Goal: Ask a question

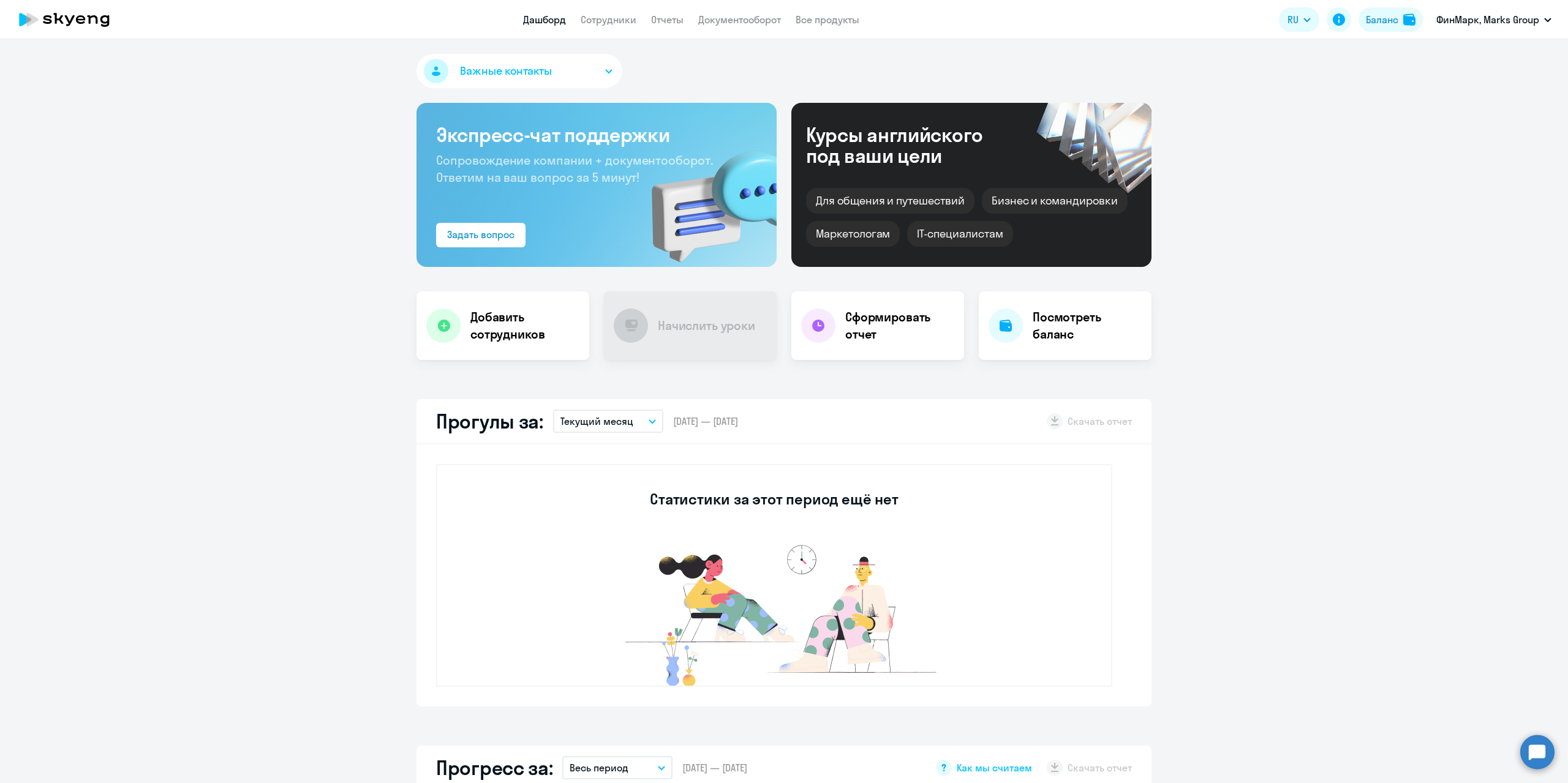
click at [1529, 754] on circle at bounding box center [1537, 752] width 34 height 34
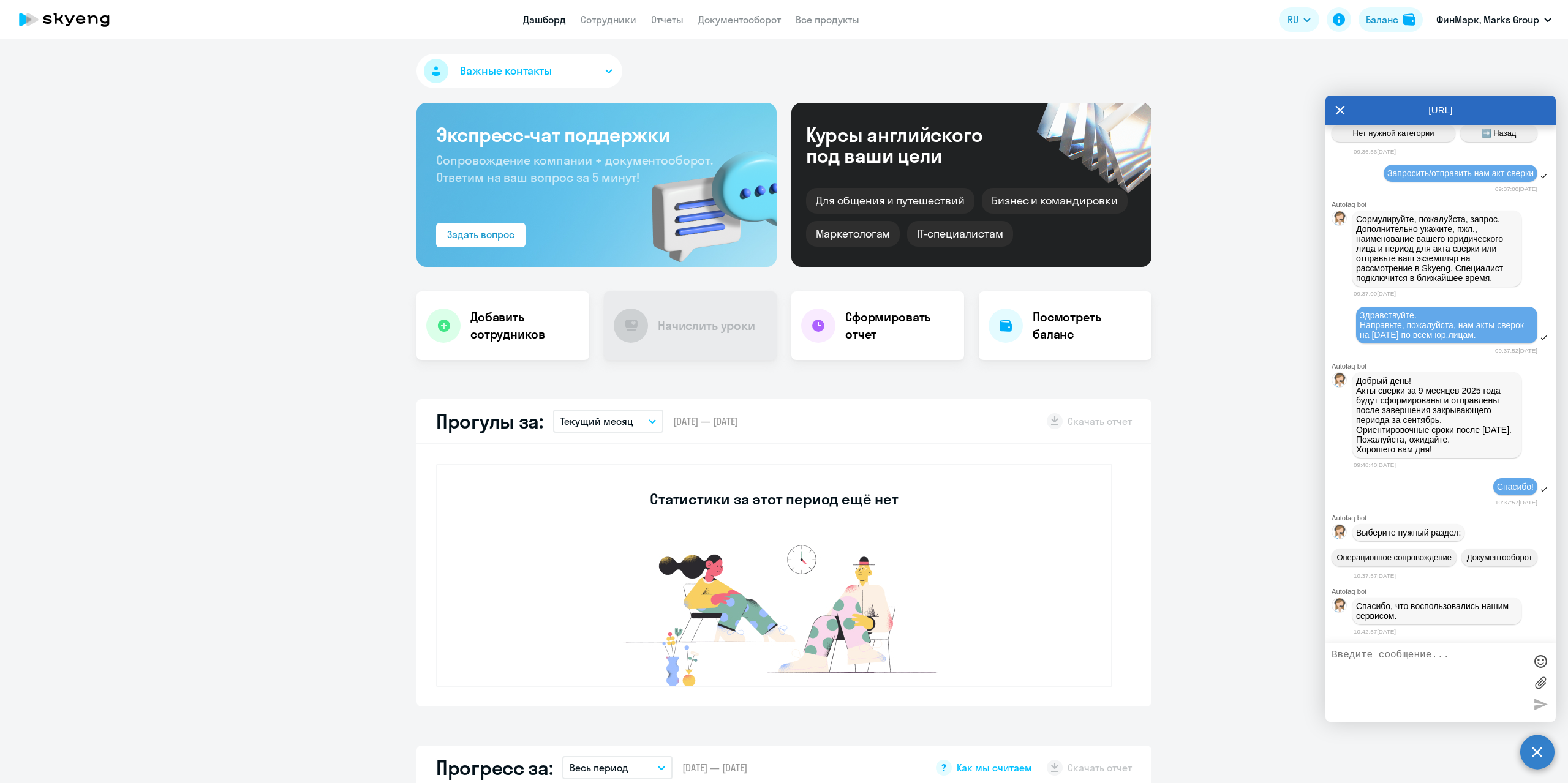
scroll to position [1403, 0]
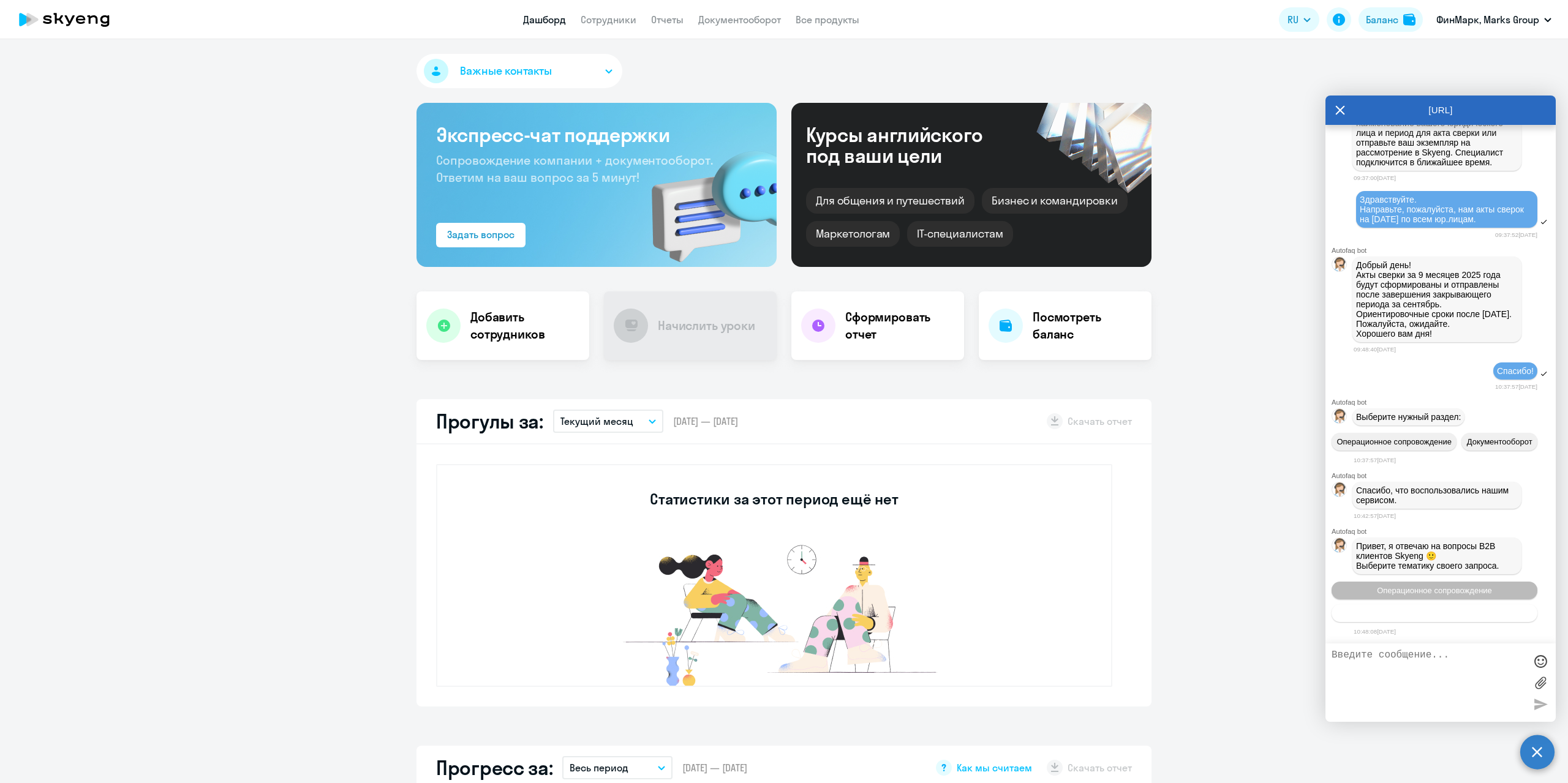
click at [1401, 621] on button "Тематики документооборот" at bounding box center [1435, 613] width 206 height 17
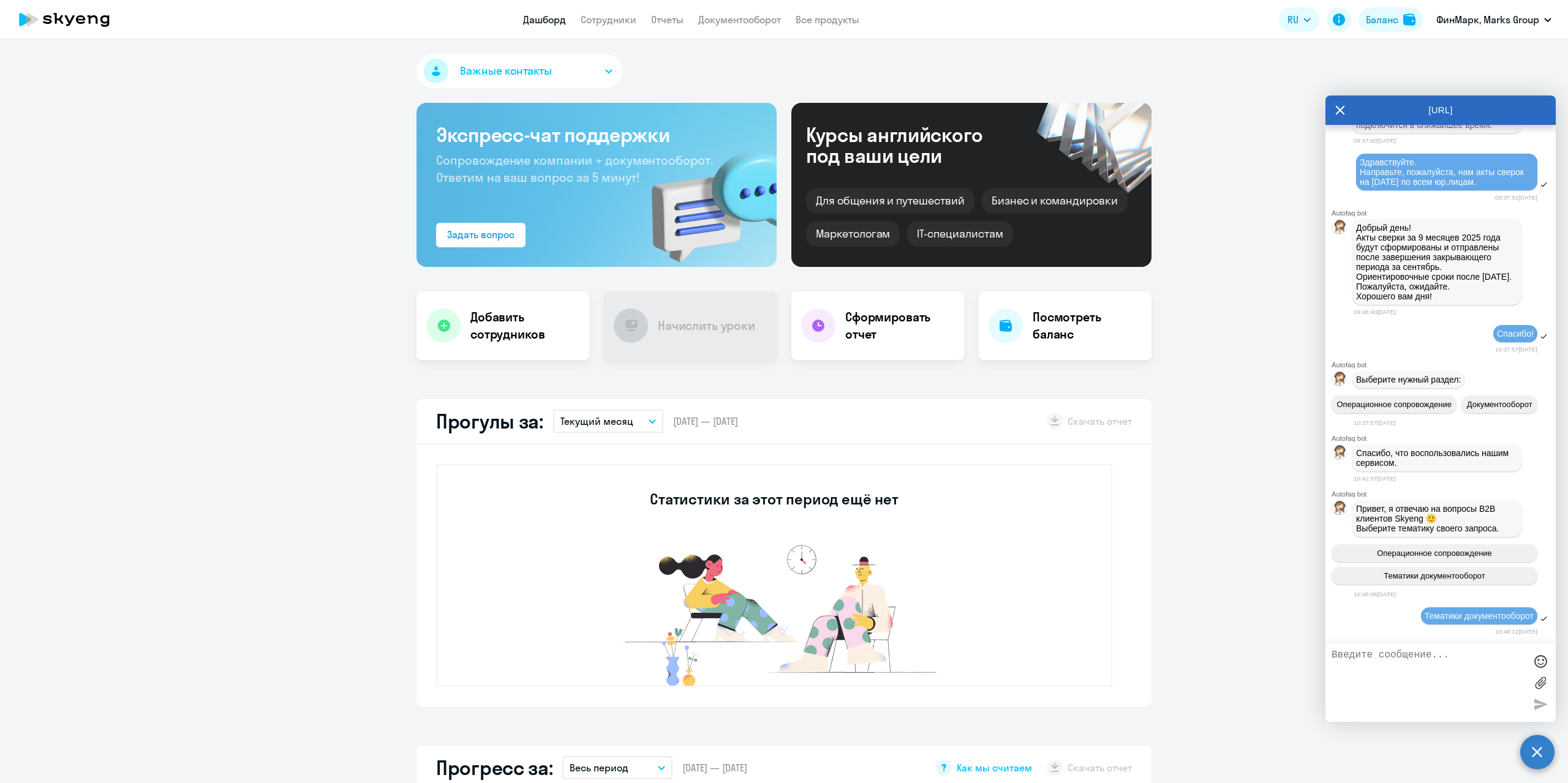
scroll to position [1537, 0]
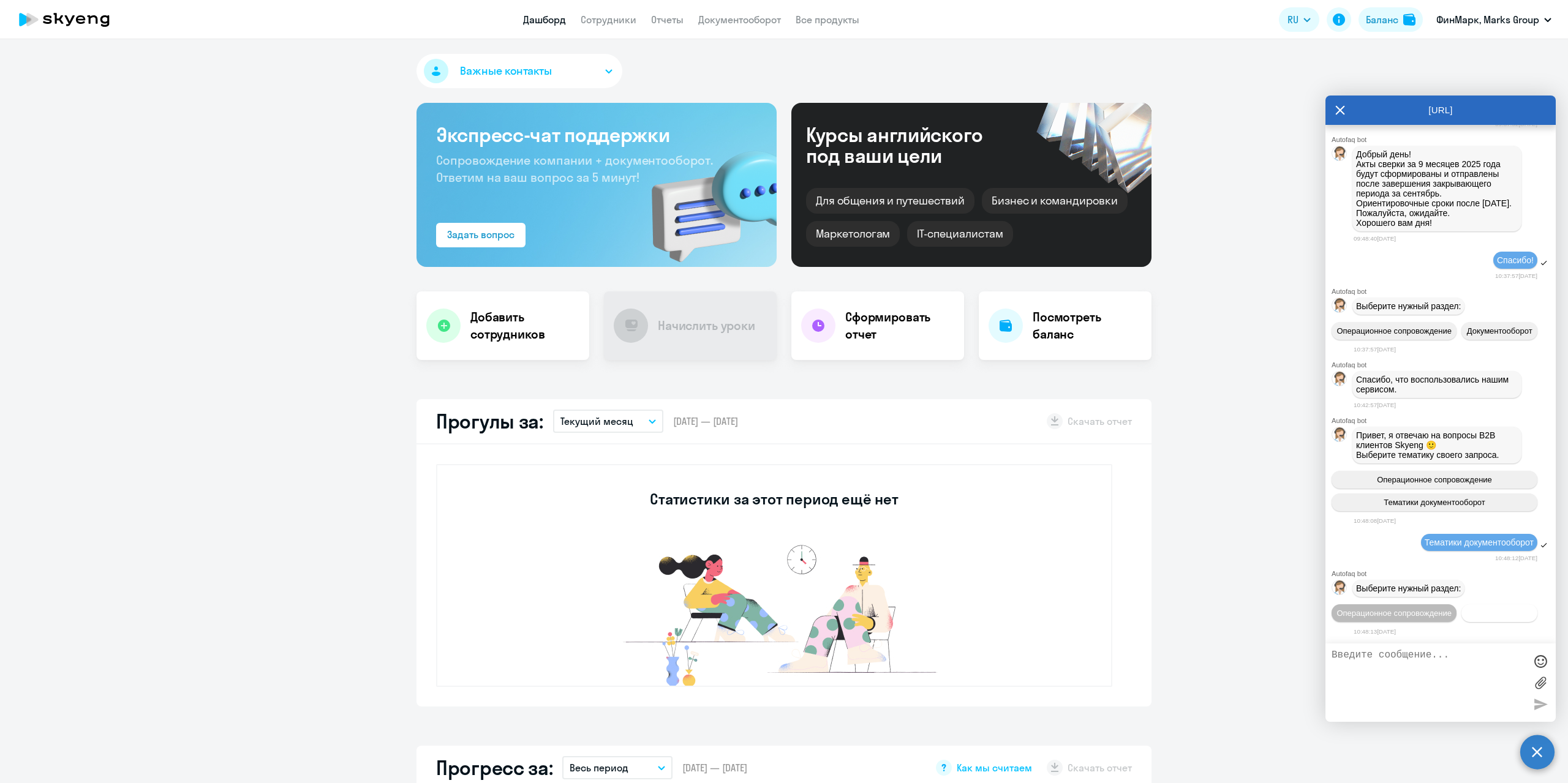
click at [1467, 616] on span "Документооборот" at bounding box center [1499, 613] width 65 height 9
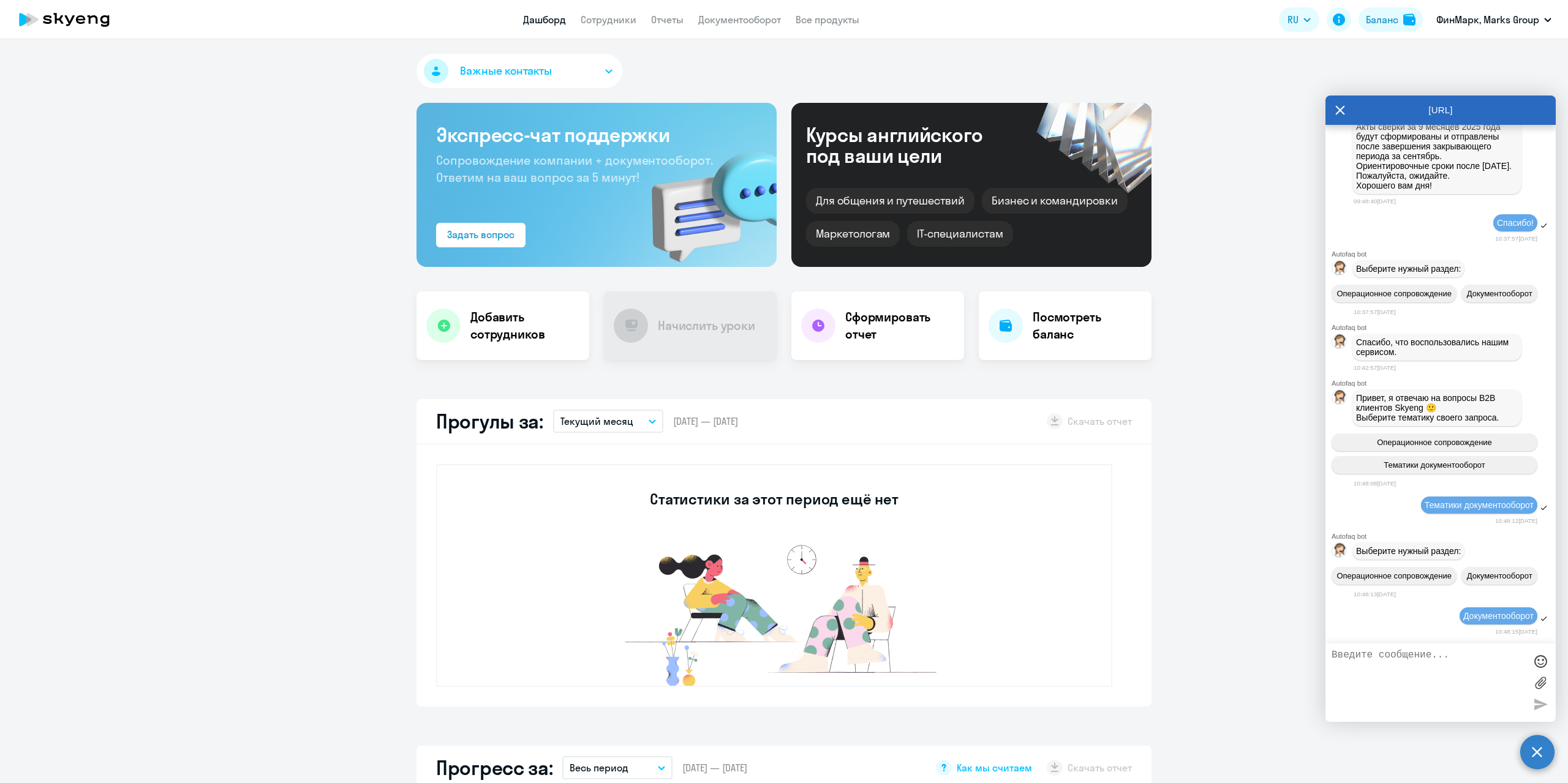
scroll to position [1738, 0]
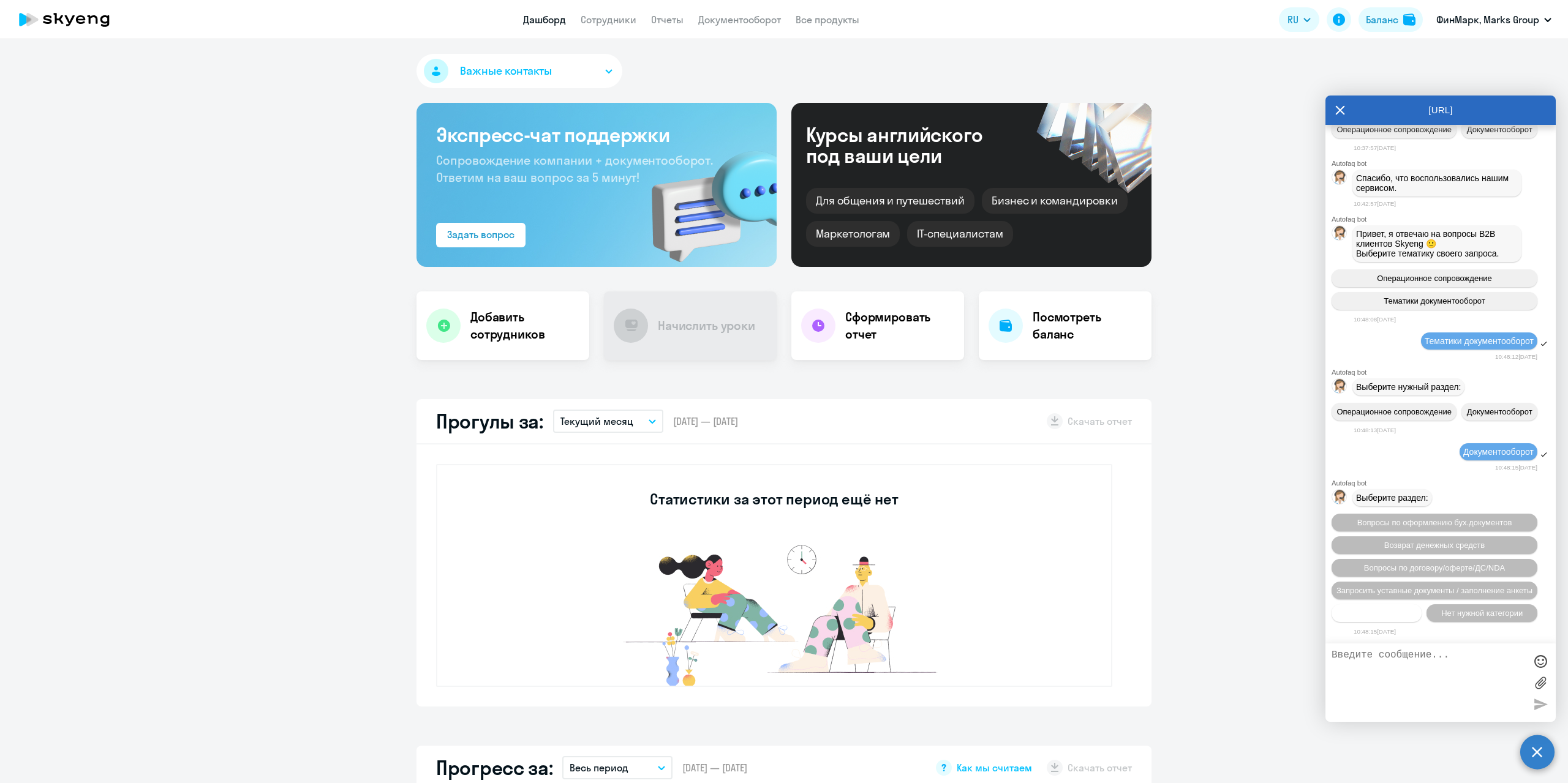
click at [1372, 613] on span "Прочие вопросы" at bounding box center [1377, 613] width 62 height 9
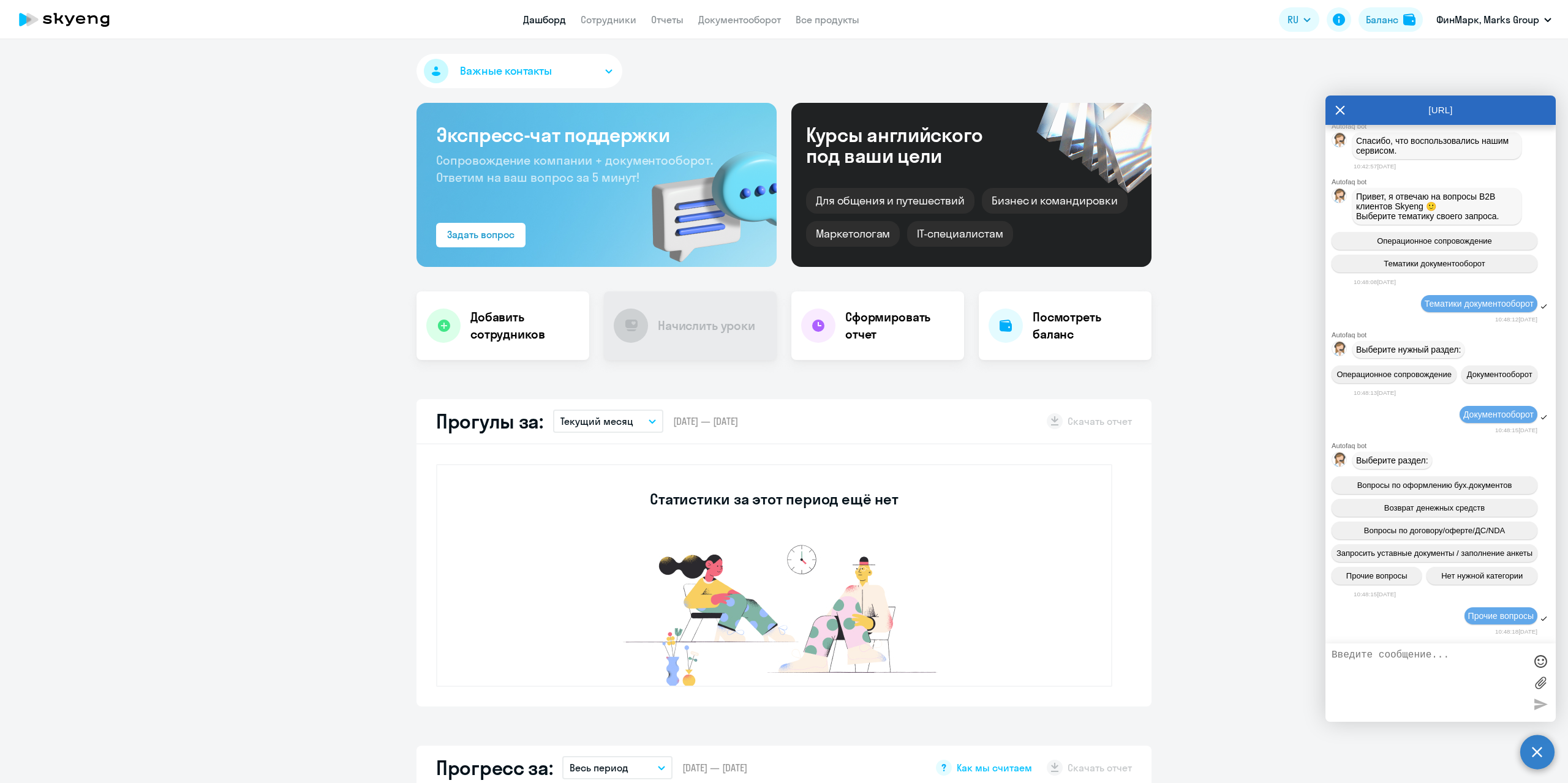
scroll to position [1963, 0]
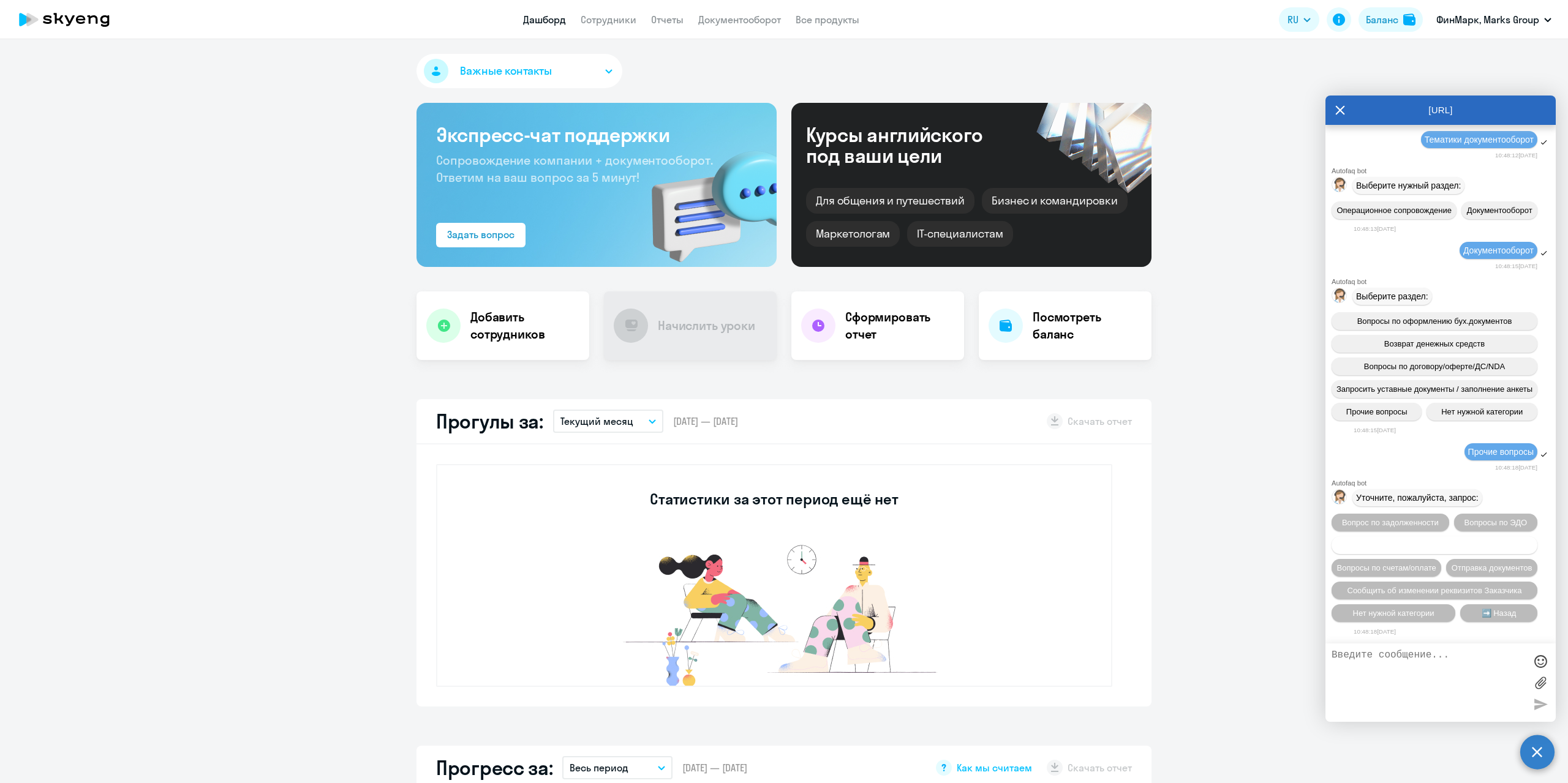
click at [1403, 541] on span "Запросить/отправить нам акт сверки" at bounding box center [1435, 545] width 136 height 9
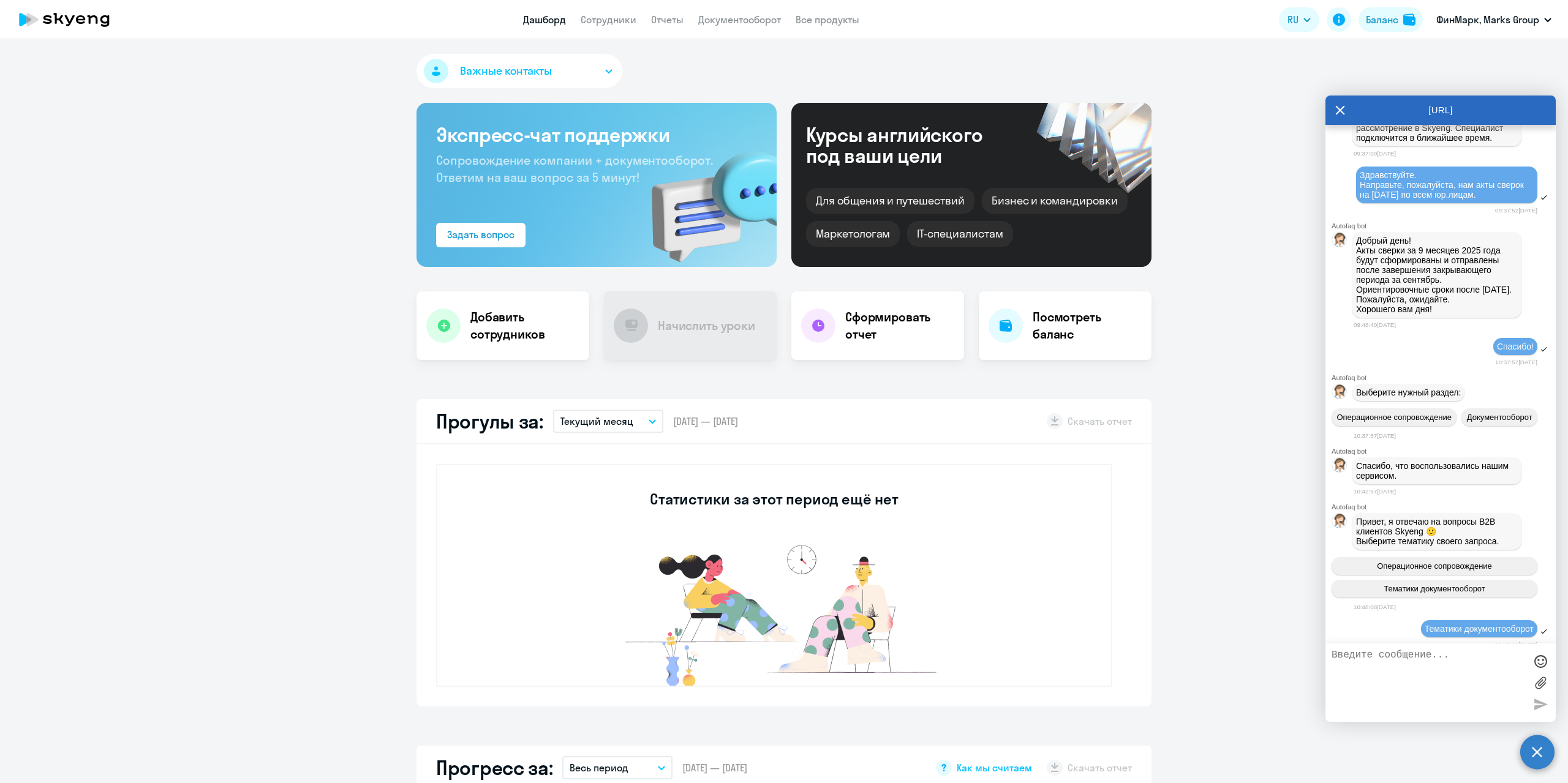
scroll to position [1247, 0]
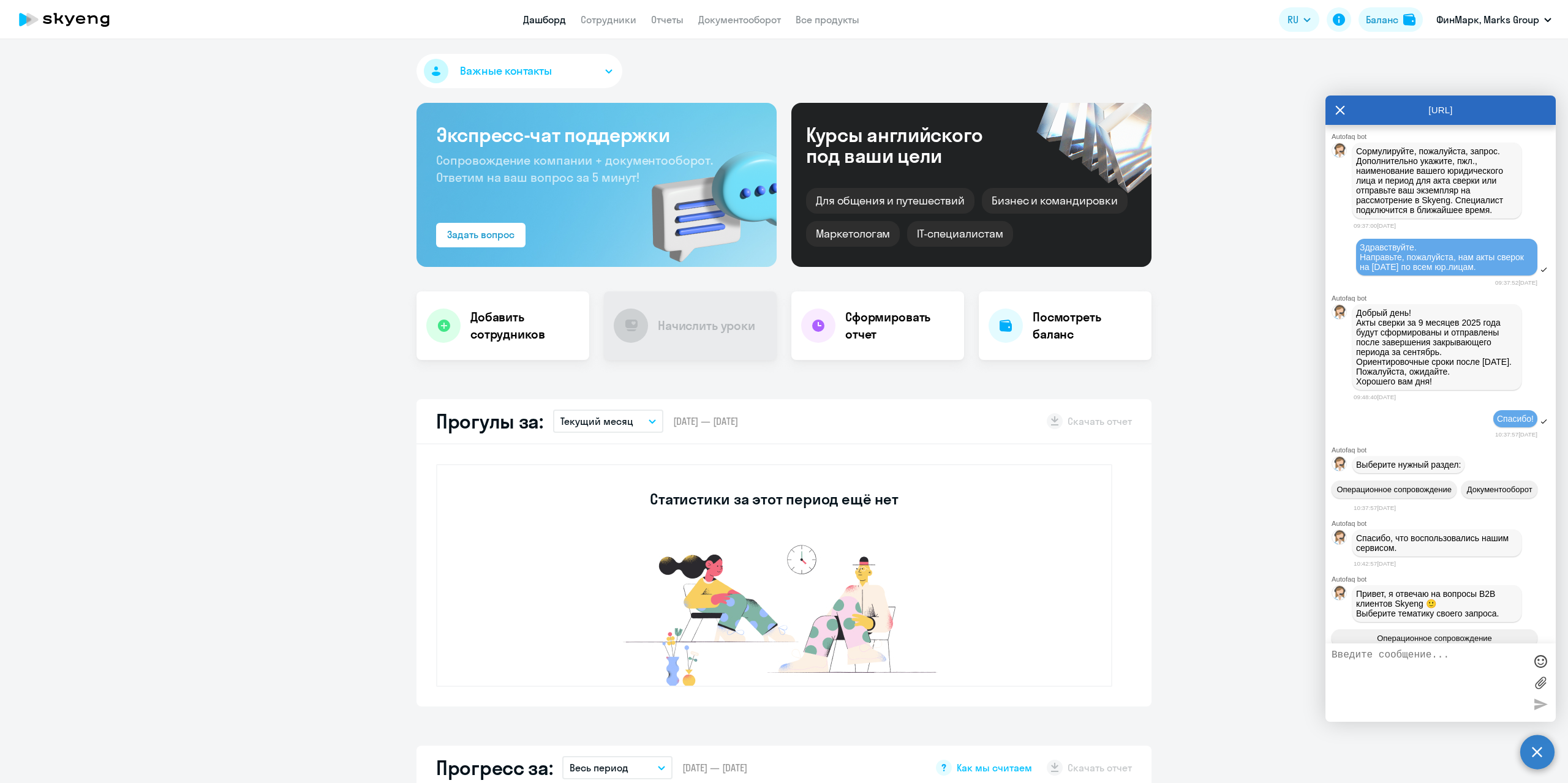
drag, startPoint x: 1499, startPoint y: 338, endPoint x: 1360, endPoint y: 310, distance: 141.8
click at [1360, 278] on div "Здравствуйте. Направьте, пожалуйста, нам акты сверок на [DATE] по всем юр.лицам." at bounding box center [1440, 258] width 230 height 40
copy span "Здравствуйте. Направьте, пожалуйста, нам акты сверок на [DATE] по всем юр.лицам."
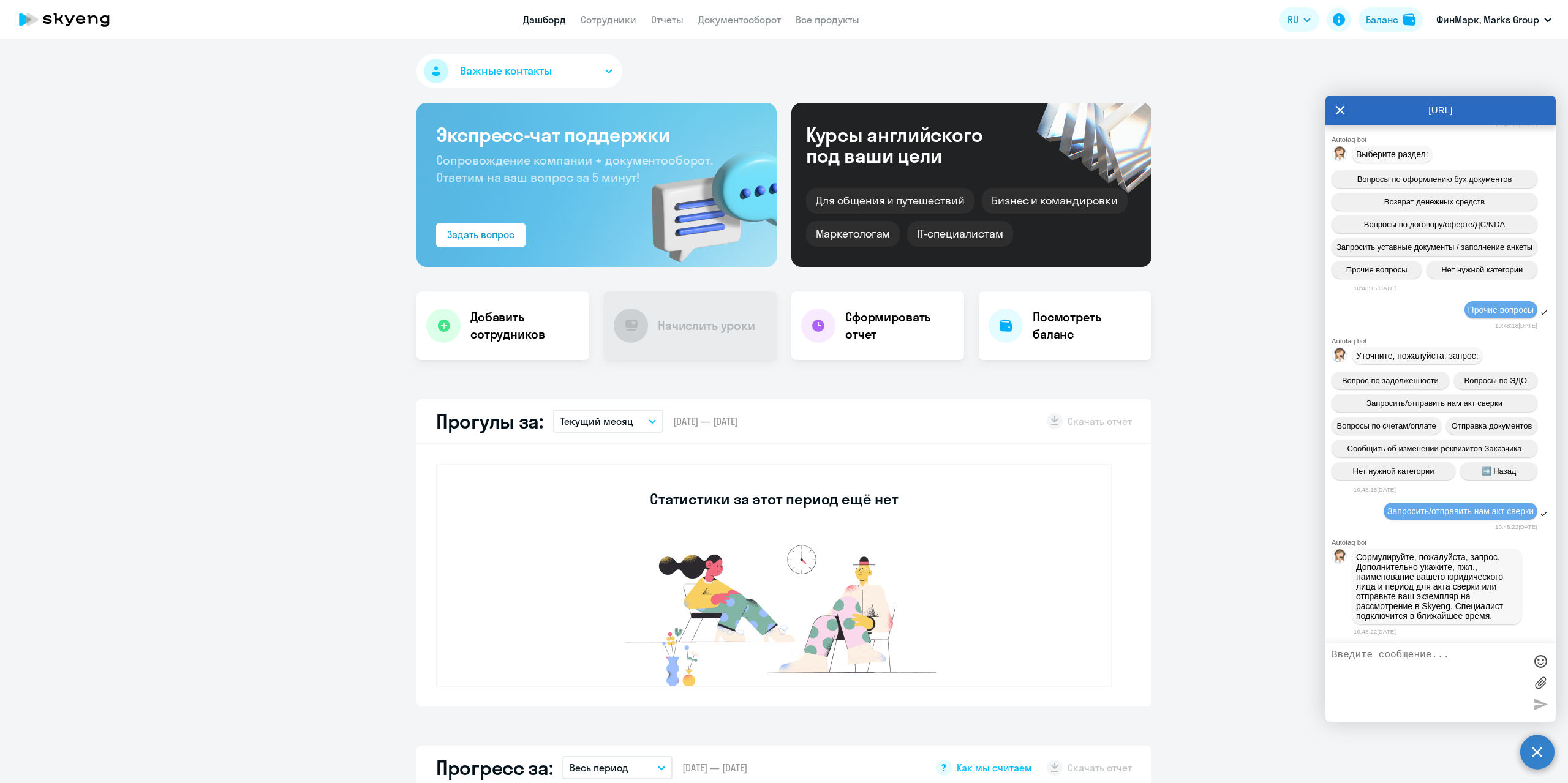
scroll to position [2105, 0]
click at [1400, 682] on textarea at bounding box center [1428, 683] width 194 height 66
paste textarea "Здравствуйте. Направьте, пожалуйста, нам акты сверок на [DATE] по всем юр.лицам."
type textarea "Здравствуйте. Направьте, пожалуйста, нам акты сверок на [DATE] по всем юр.лицам."
